Goal: Check status: Check status

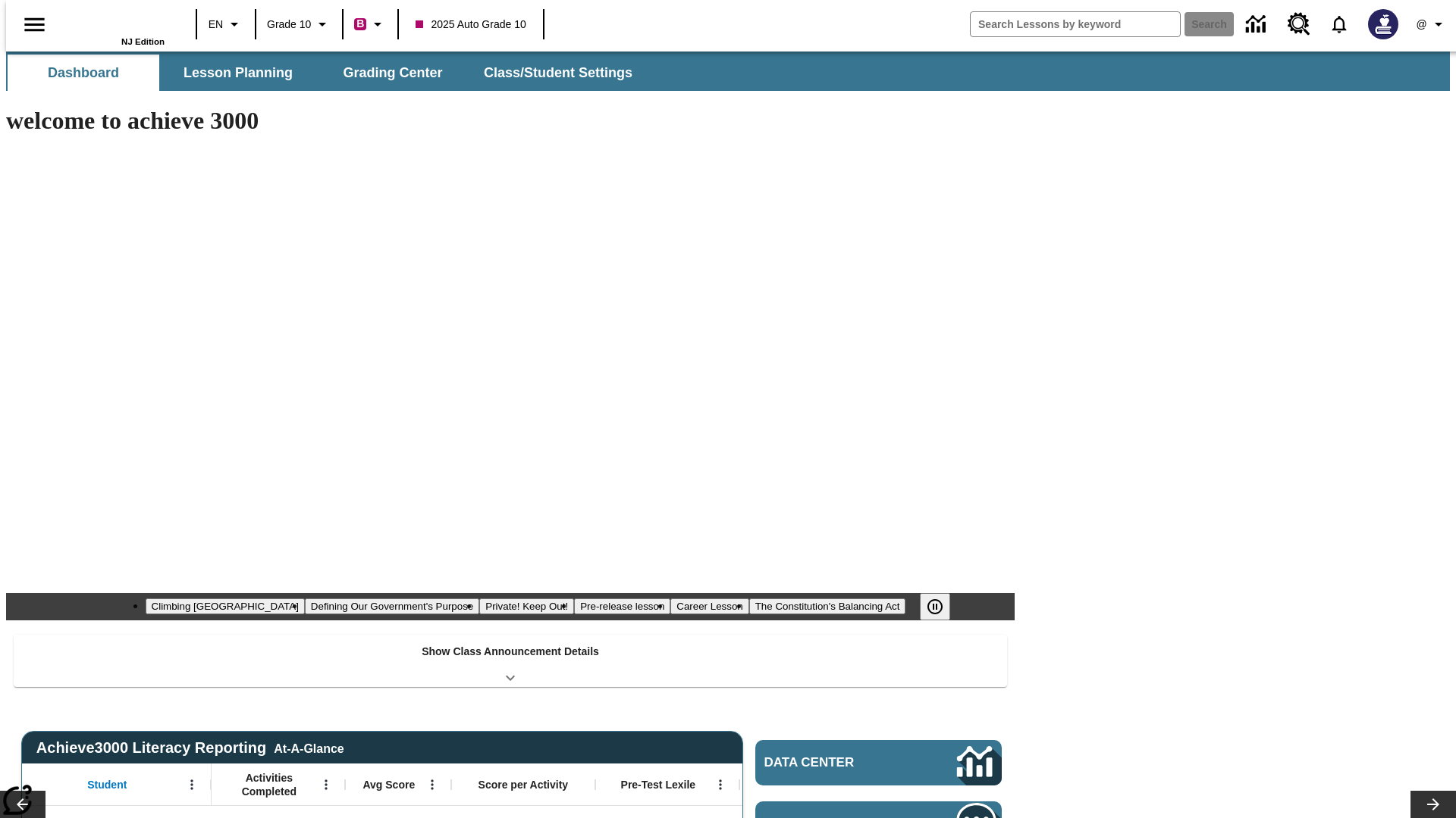
type input "-1"
click at [387, 72] on span "Grading Center" at bounding box center [392, 72] width 100 height 17
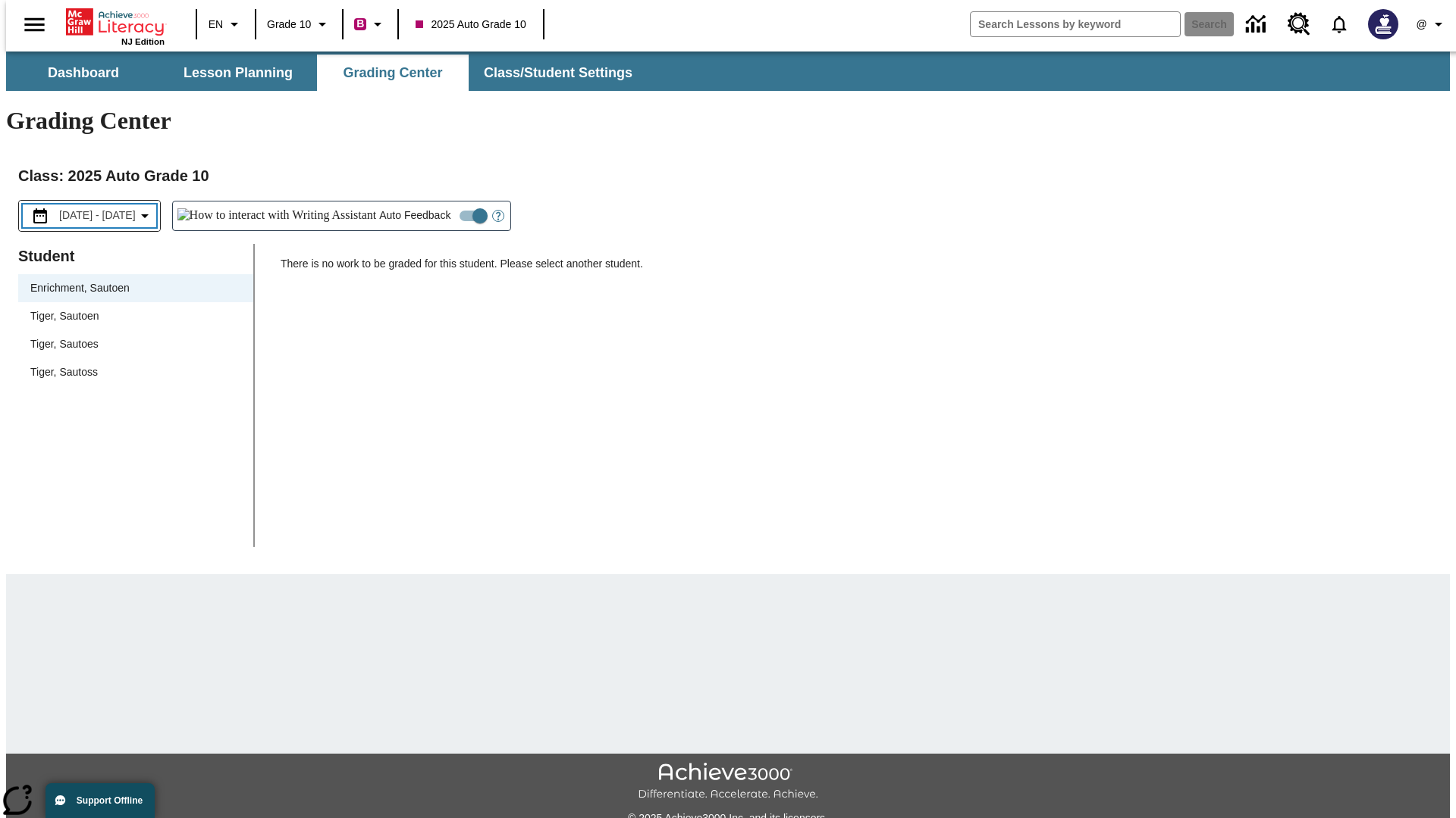
click at [108, 208] on span "[DATE] - [DATE]" at bounding box center [97, 215] width 77 height 16
click at [109, 208] on span "[DATE] - [DATE]" at bounding box center [97, 215] width 77 height 16
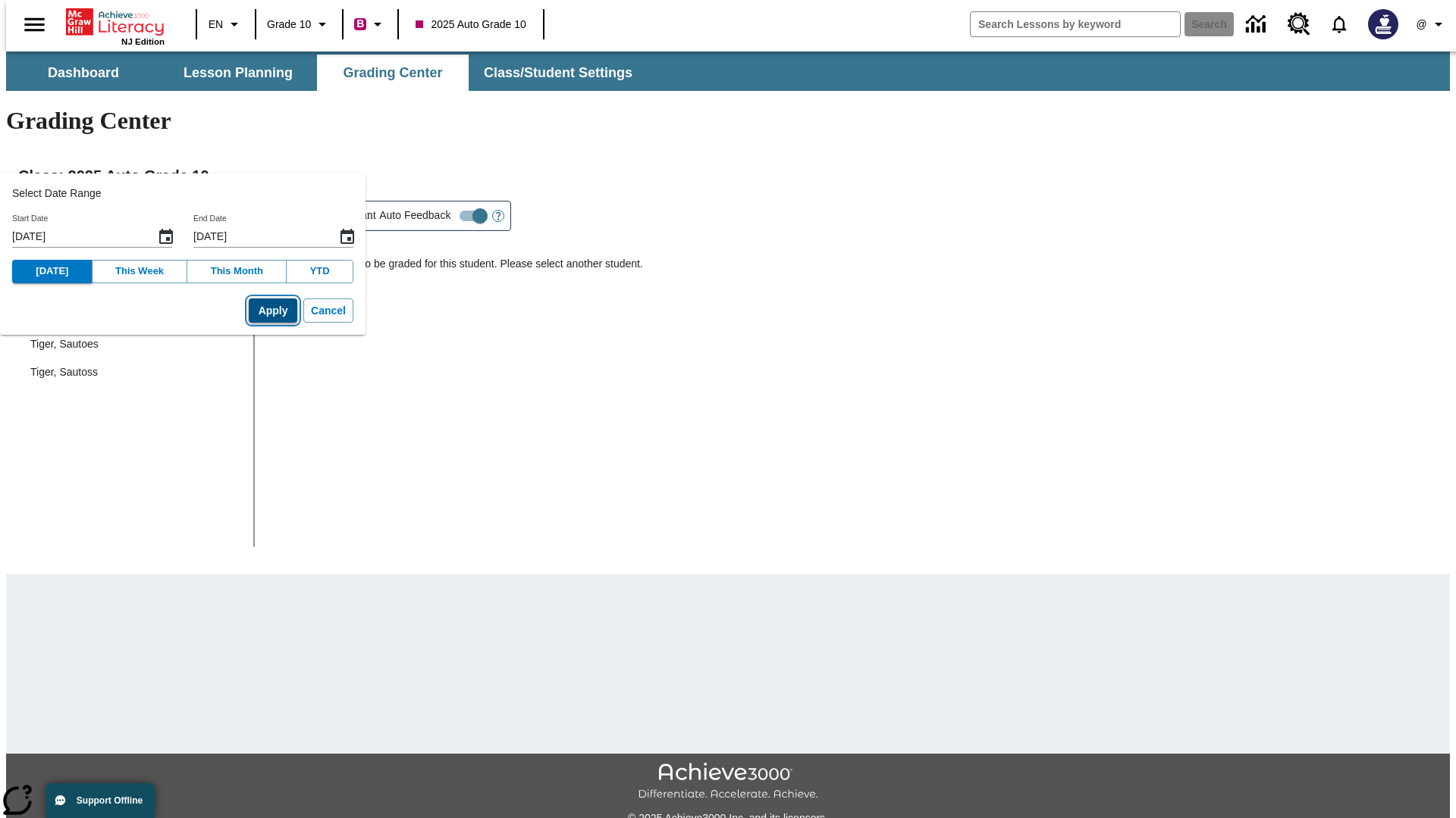
click at [249, 311] on button "Apply" at bounding box center [272, 311] width 49 height 25
click at [112, 208] on span "[DATE] - [DATE]" at bounding box center [97, 215] width 77 height 16
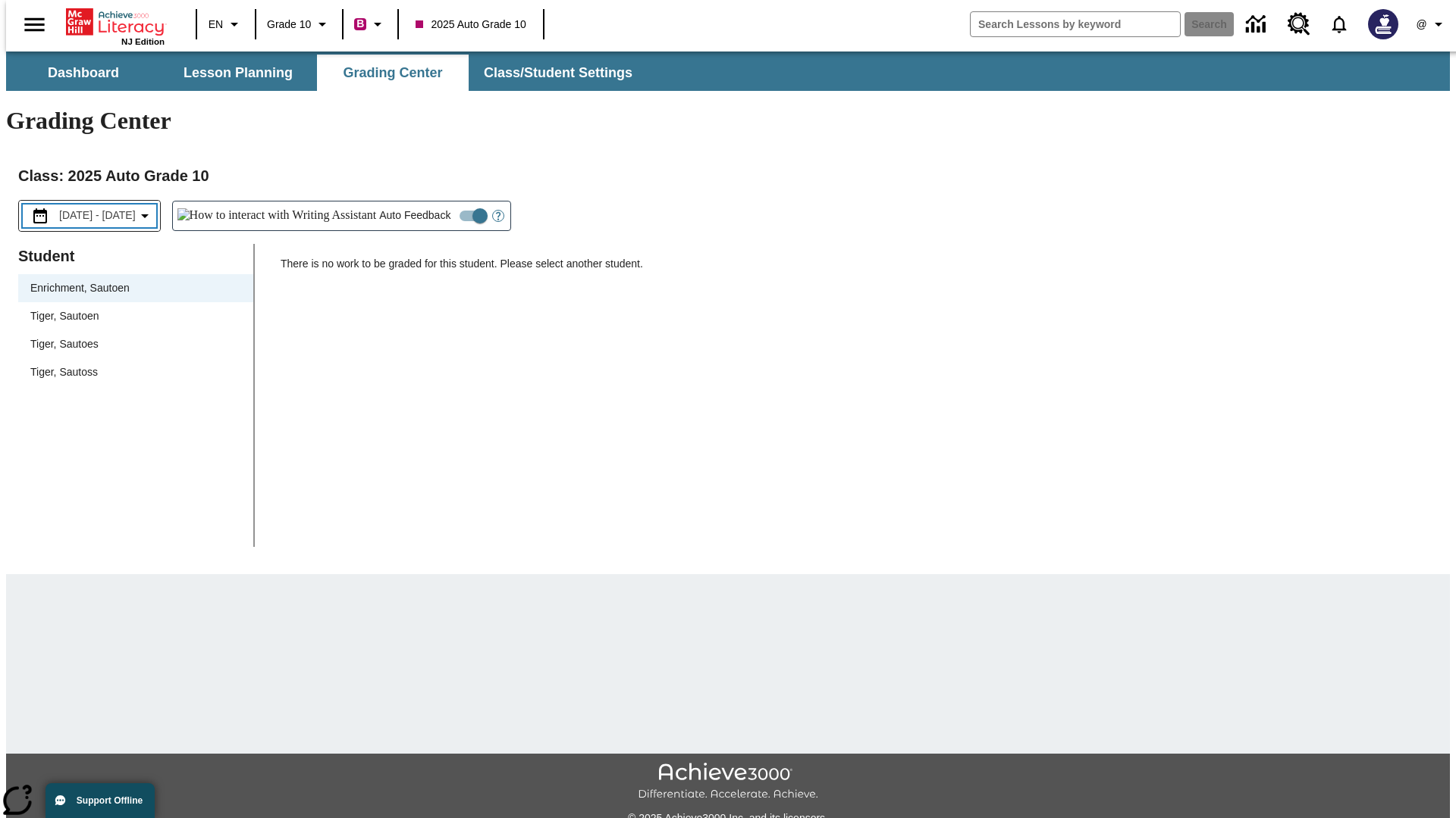
click at [112, 208] on span "[DATE] - [DATE]" at bounding box center [97, 215] width 77 height 16
